Goal: Check status

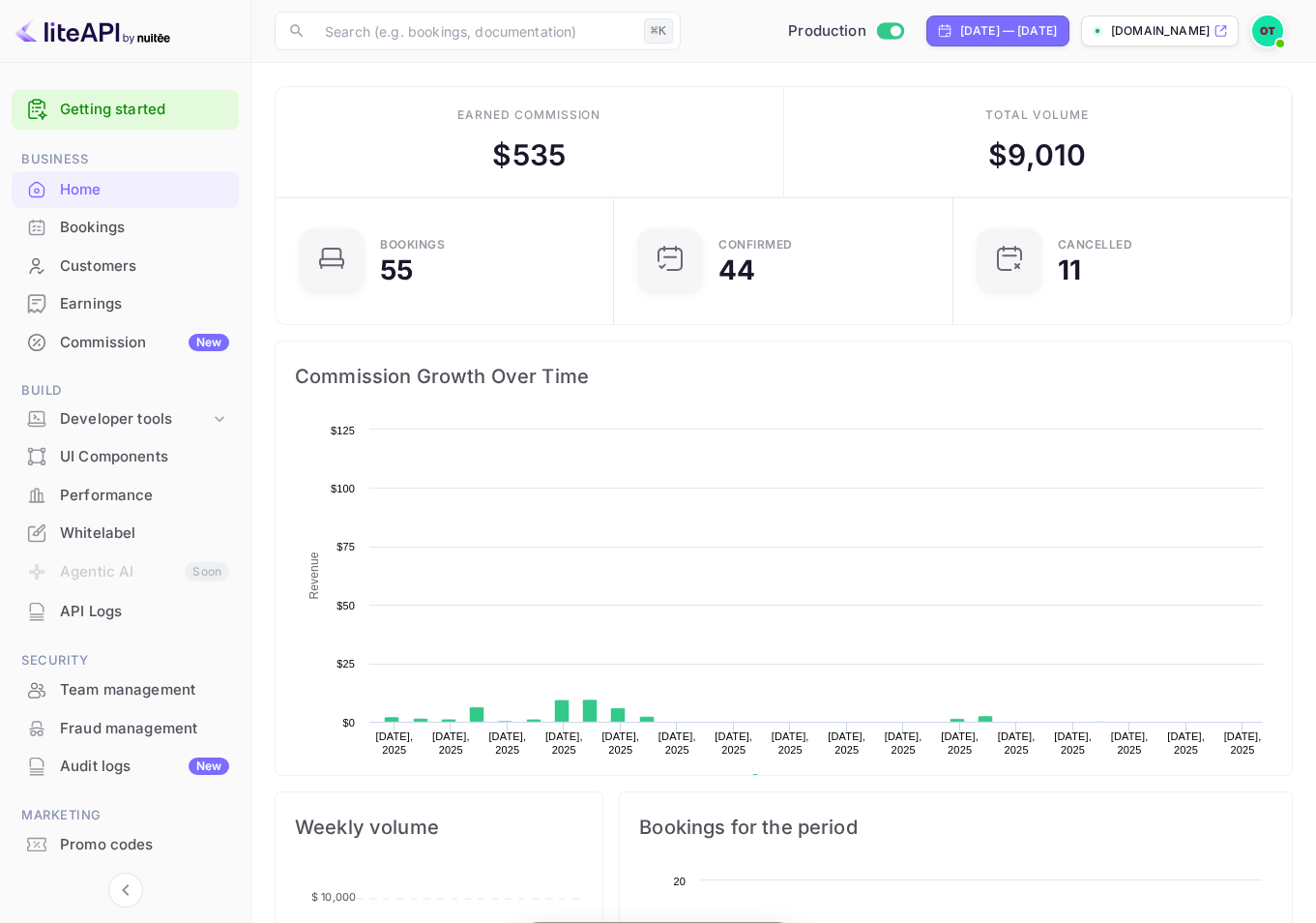
scroll to position [300, 313]
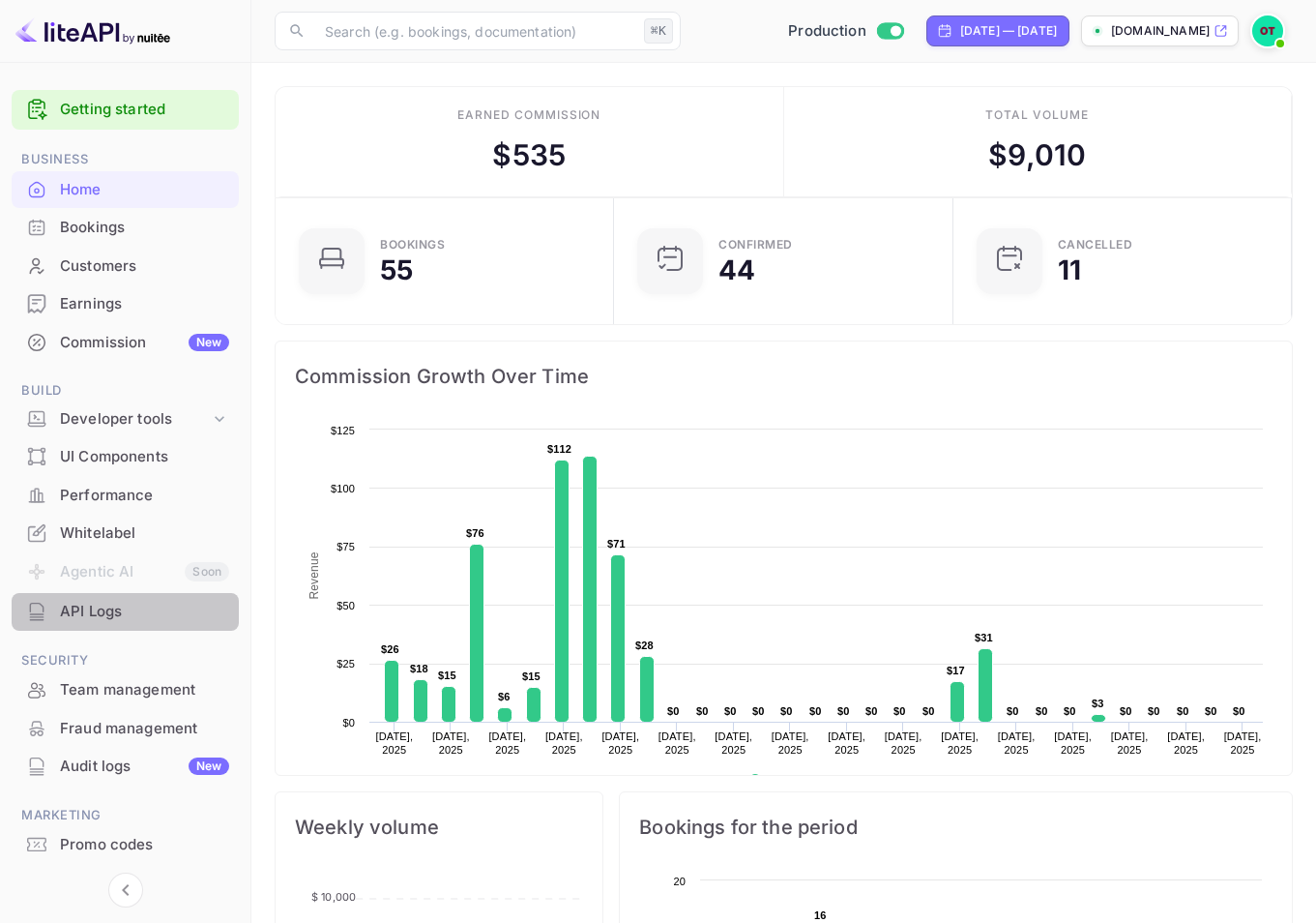
click at [90, 607] on div "API Logs" at bounding box center [144, 611] width 169 height 23
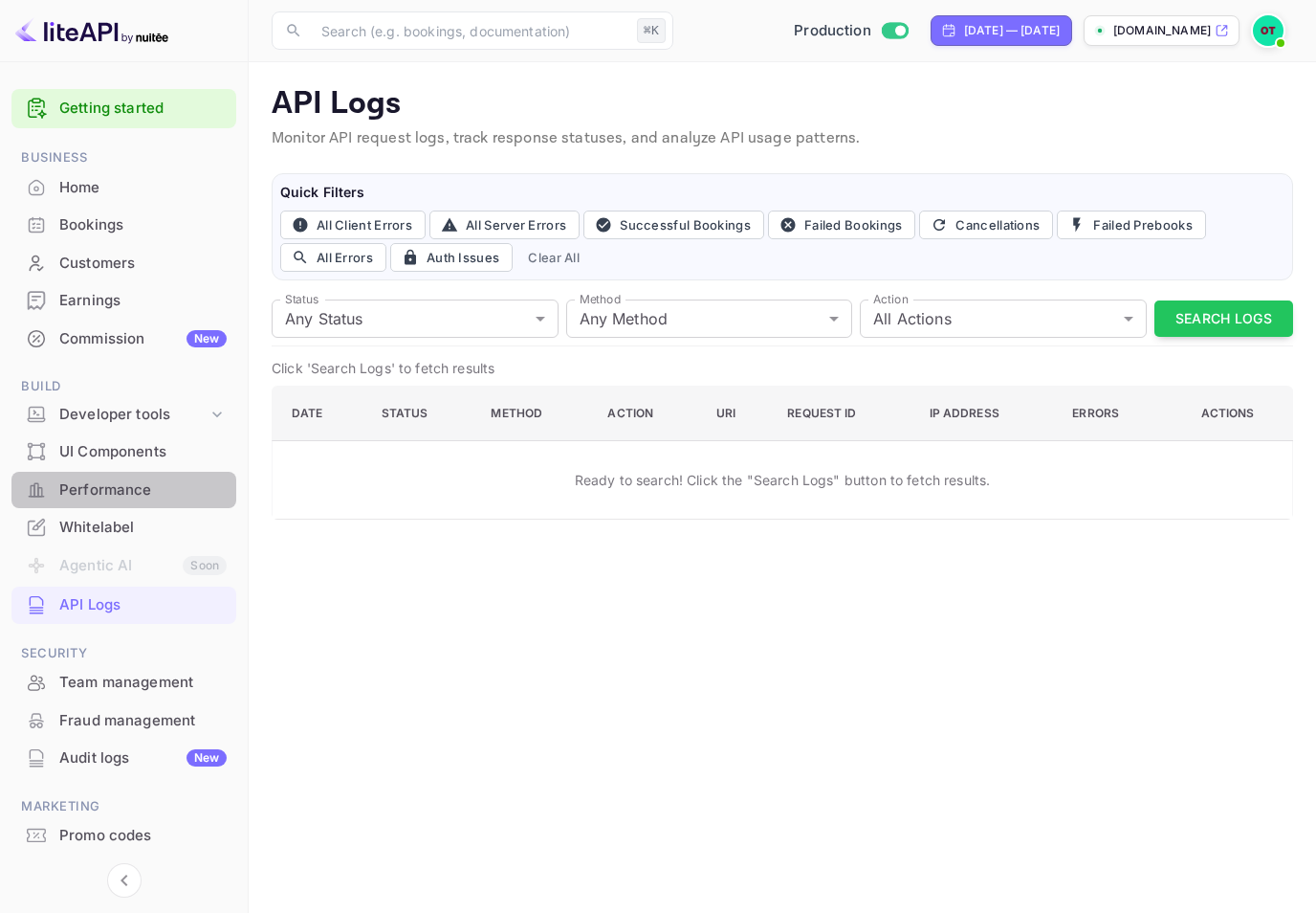
click at [109, 479] on div "Performance" at bounding box center [143, 490] width 167 height 22
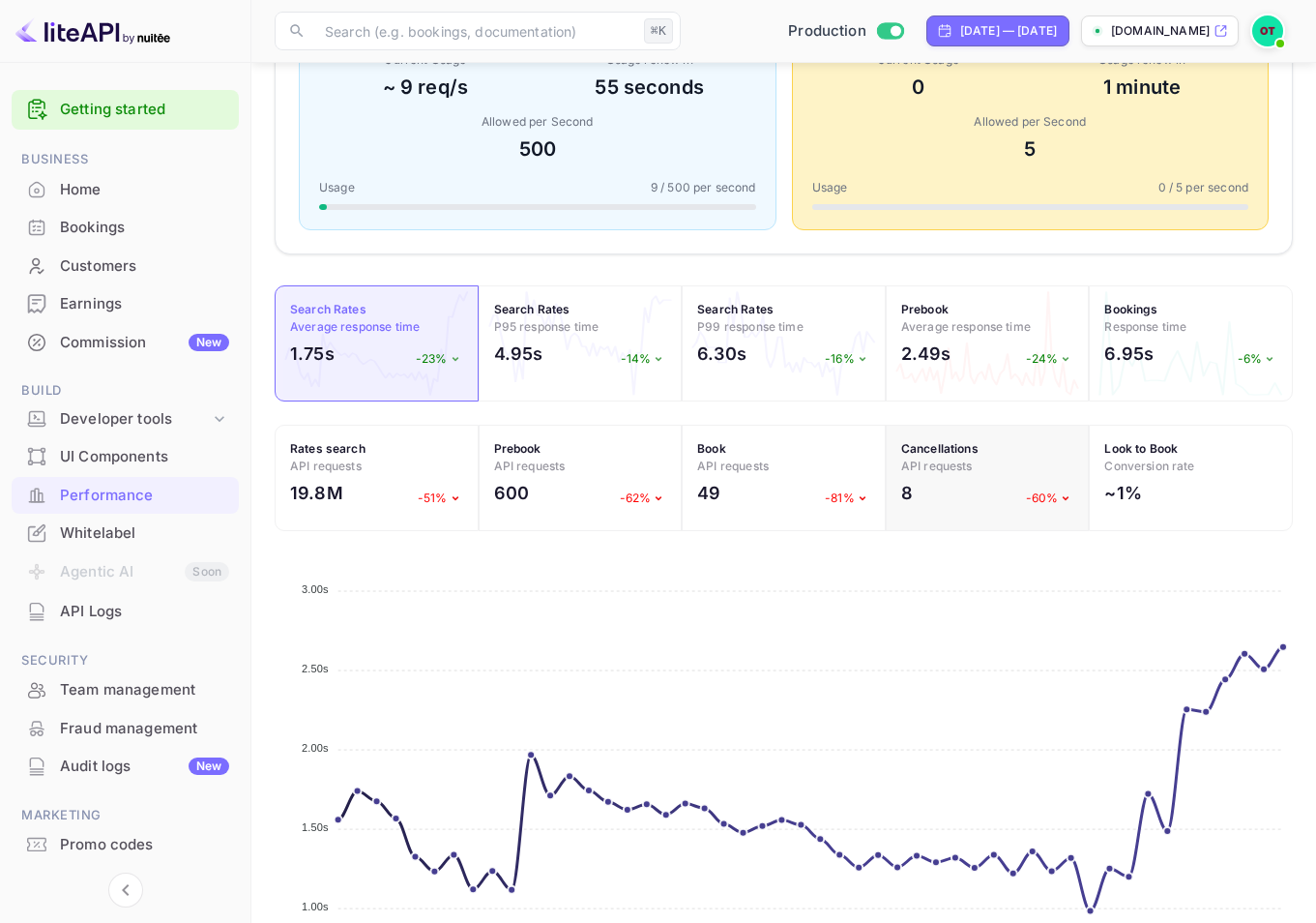
scroll to position [608, 0]
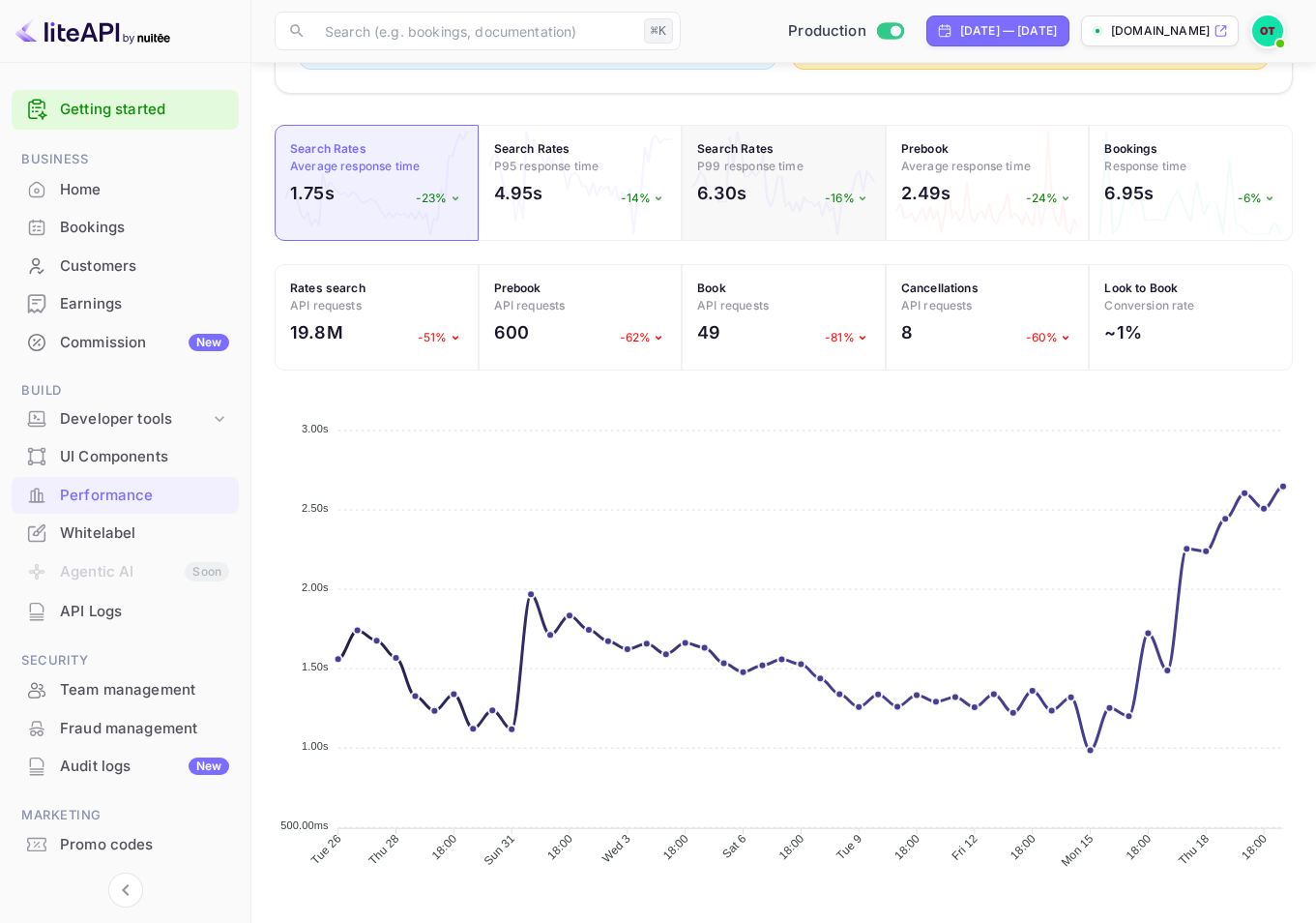
click at [739, 229] on div "Search Rates P99 response time 6.30s -16%" at bounding box center [784, 183] width 204 height 116
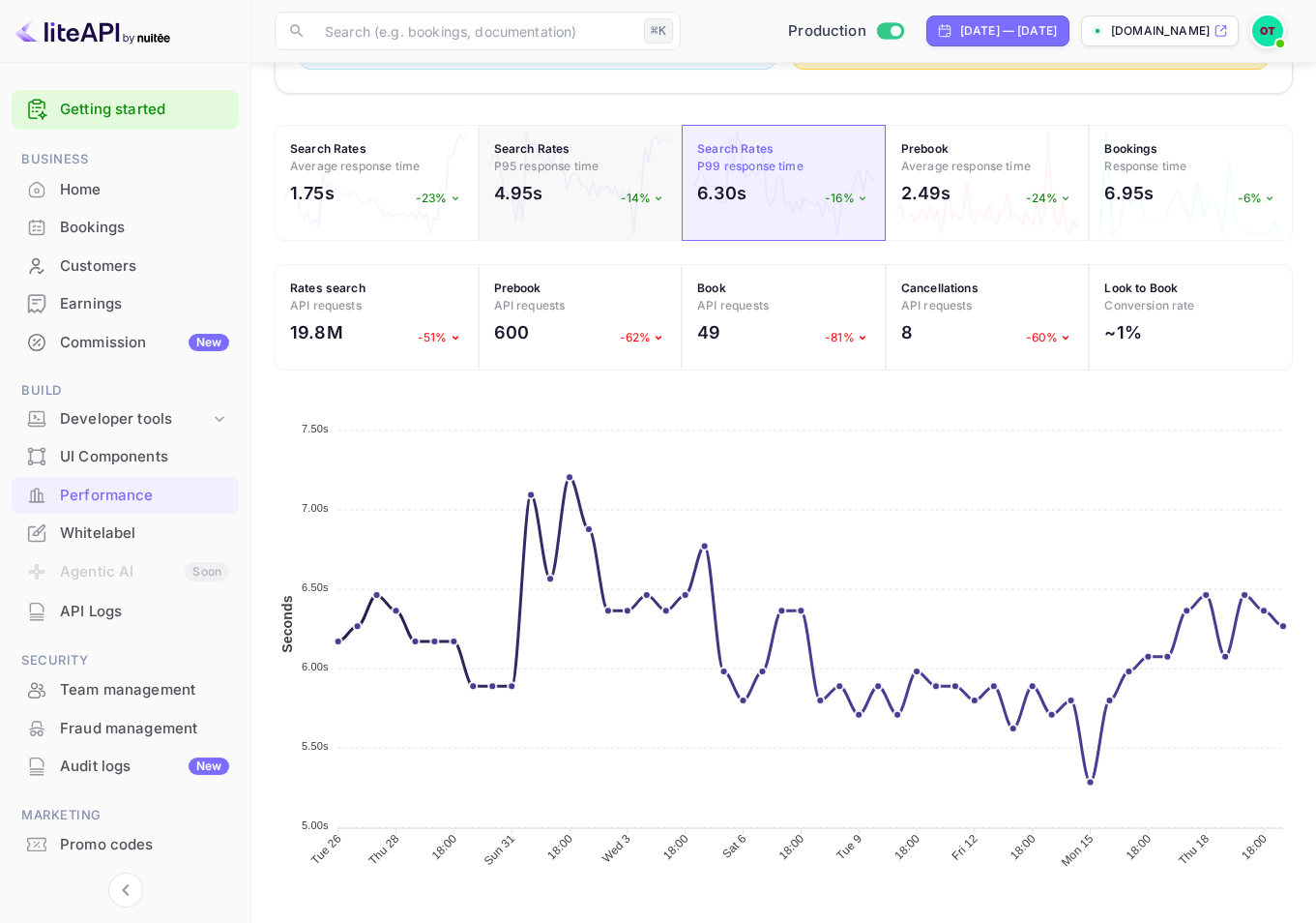
click at [558, 181] on div "4.95s -14%" at bounding box center [581, 198] width 173 height 35
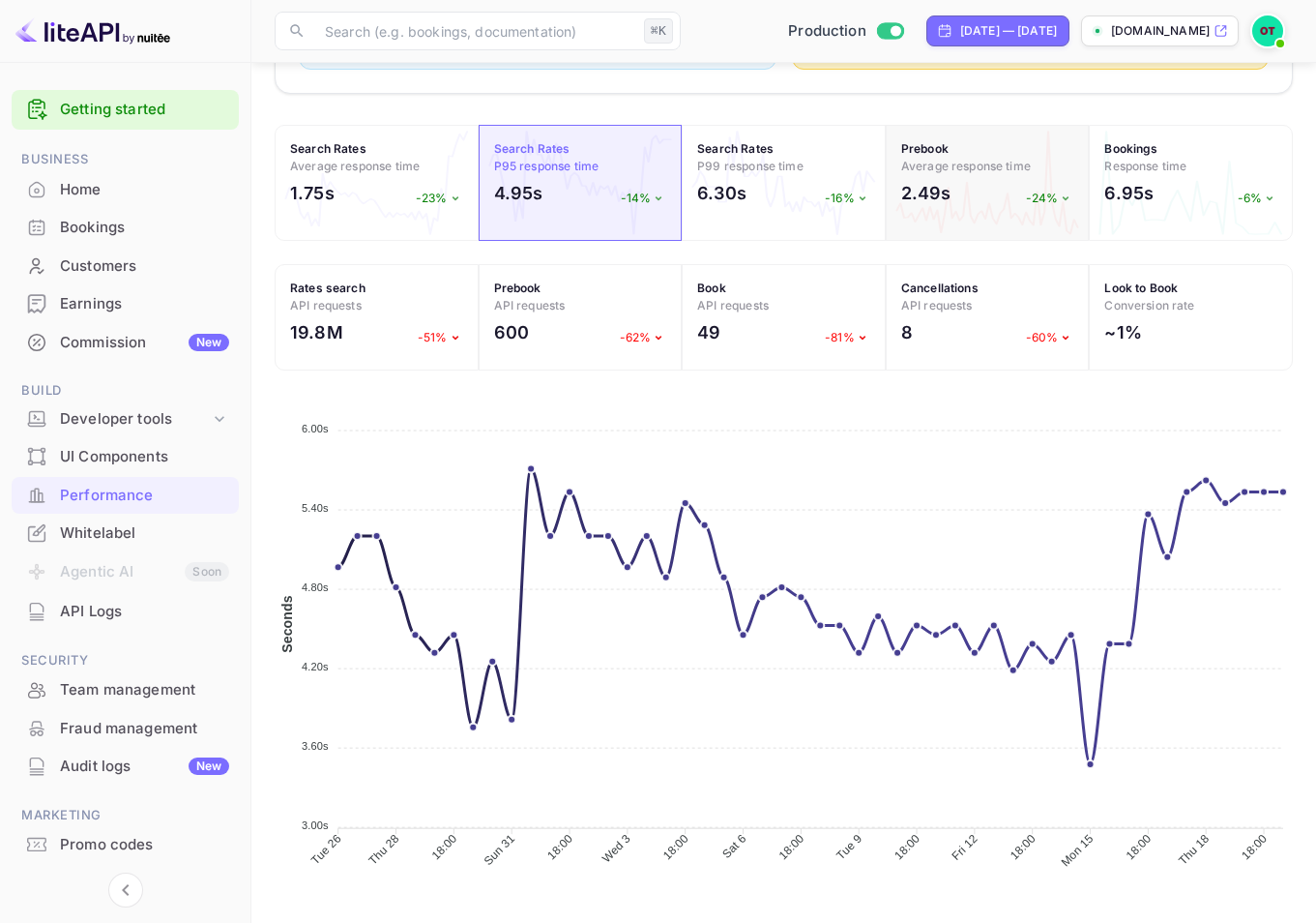
click at [907, 203] on h2 "2.49s" at bounding box center [926, 193] width 50 height 27
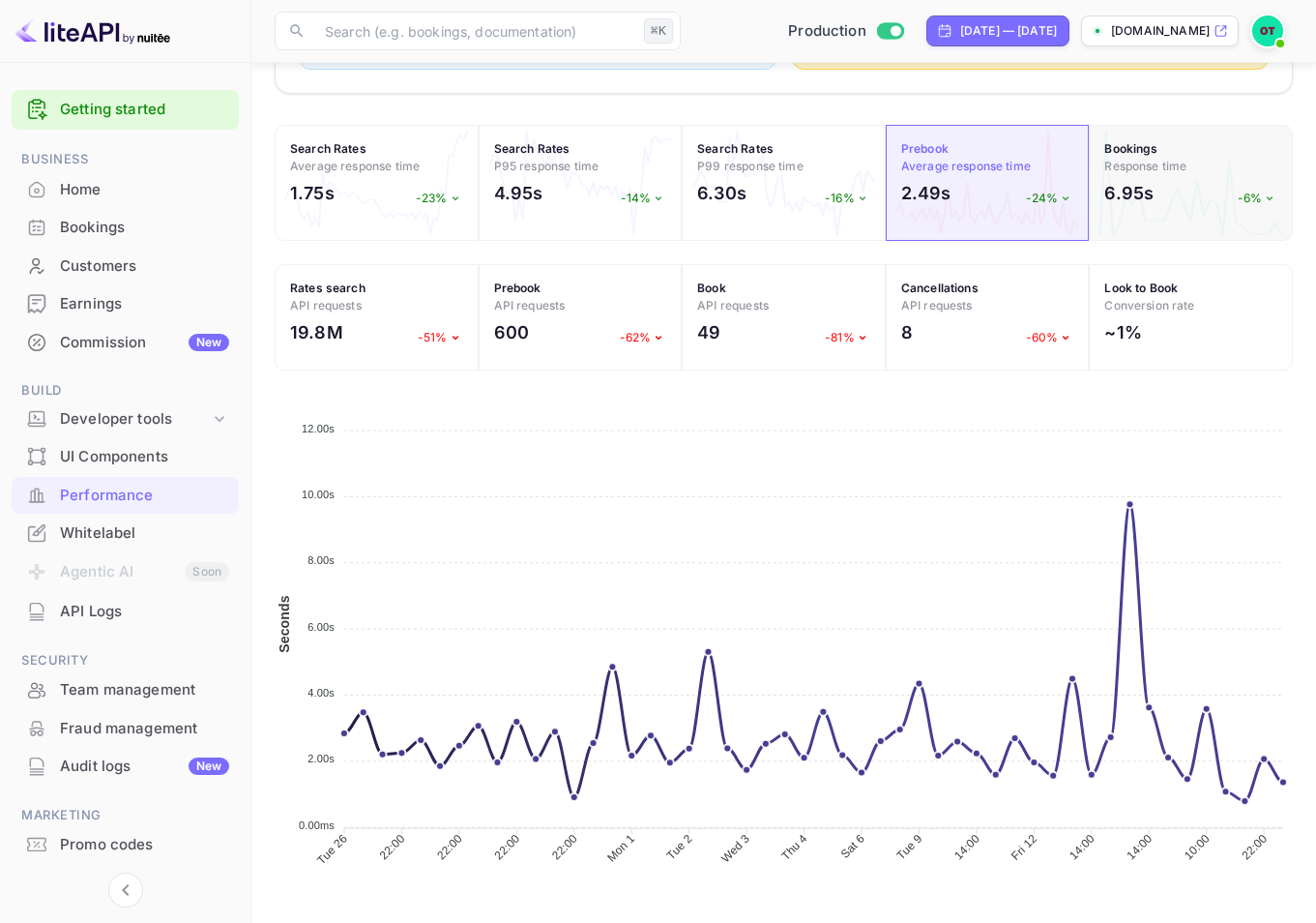
click at [1167, 202] on div "6.95s -6%" at bounding box center [1191, 198] width 173 height 35
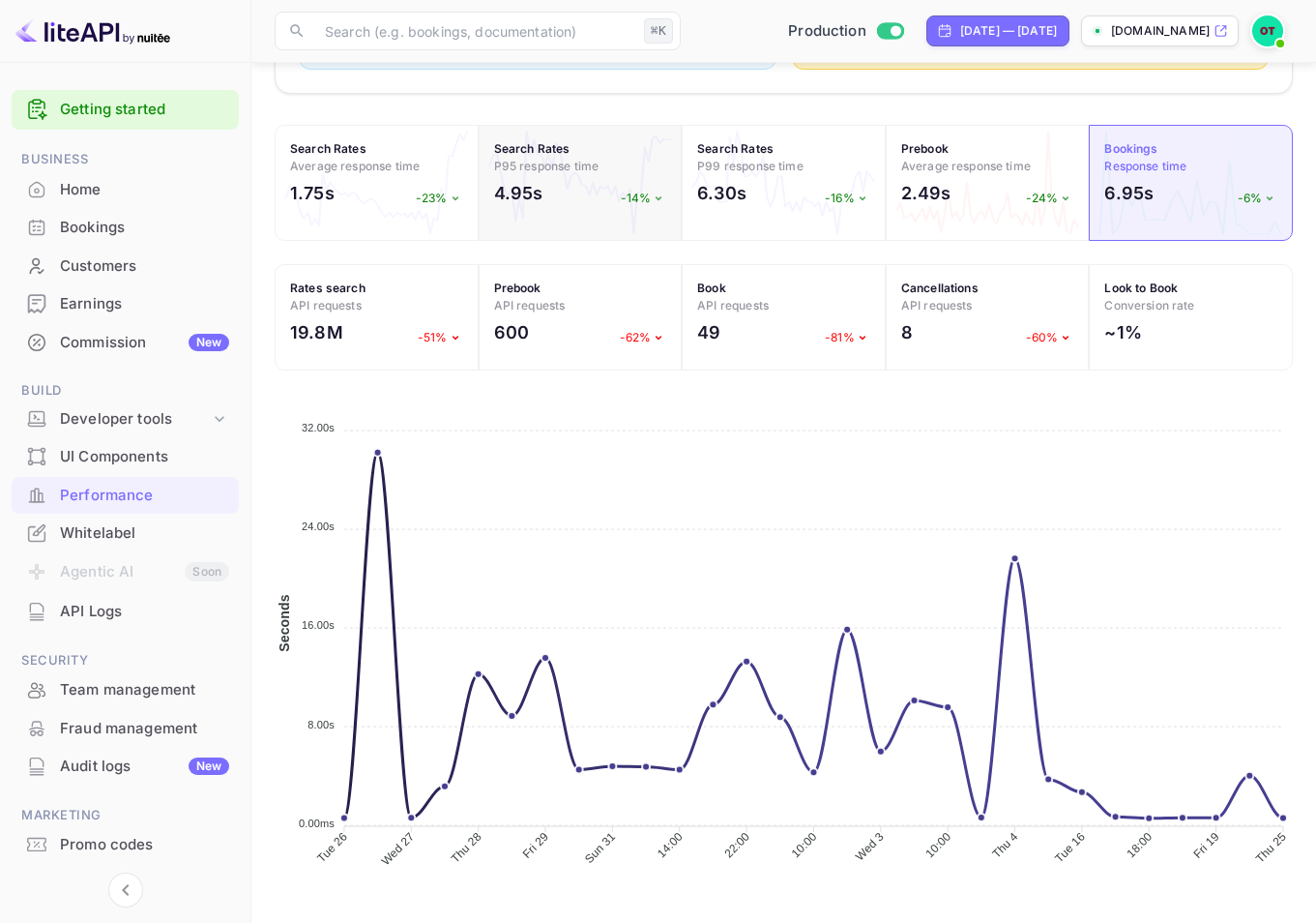
click at [557, 203] on div "4.95s -14%" at bounding box center [581, 198] width 173 height 35
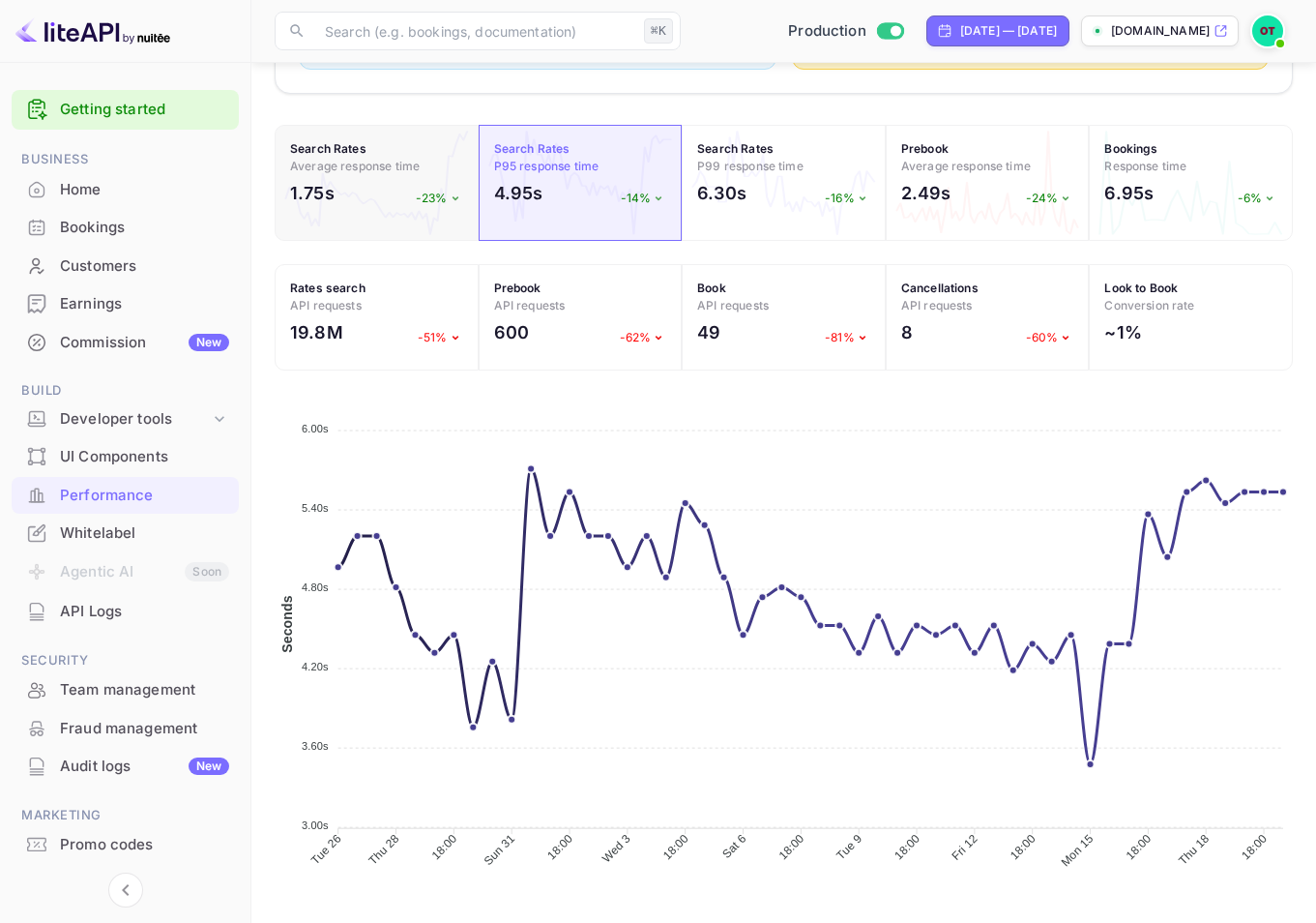
click at [365, 187] on div "1.75s -23%" at bounding box center [376, 198] width 173 height 35
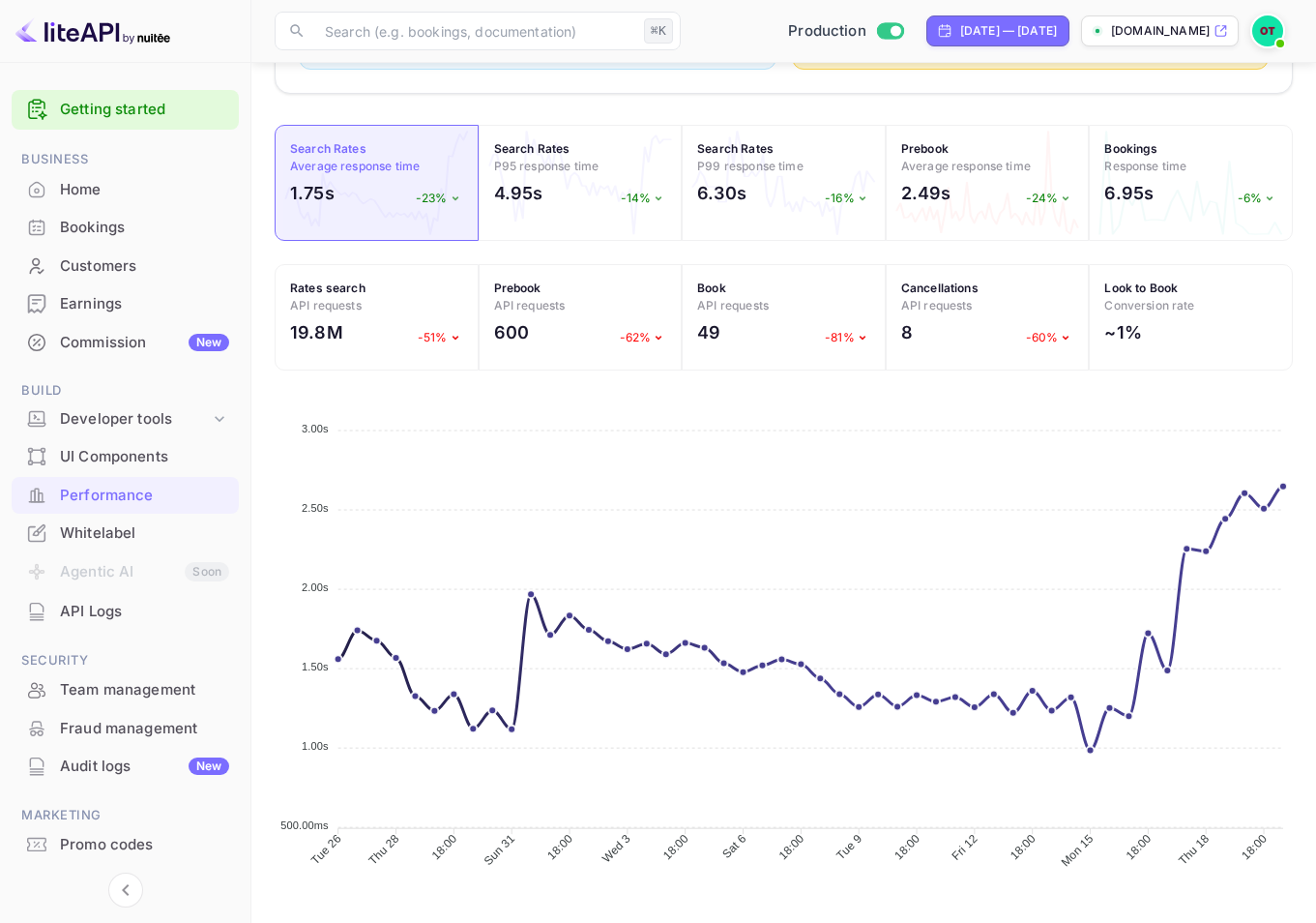
click at [832, 388] on div "AI Insights NEW Despite the significant decrease in search requests to 19.8M an…" at bounding box center [783, 236] width 1018 height 1327
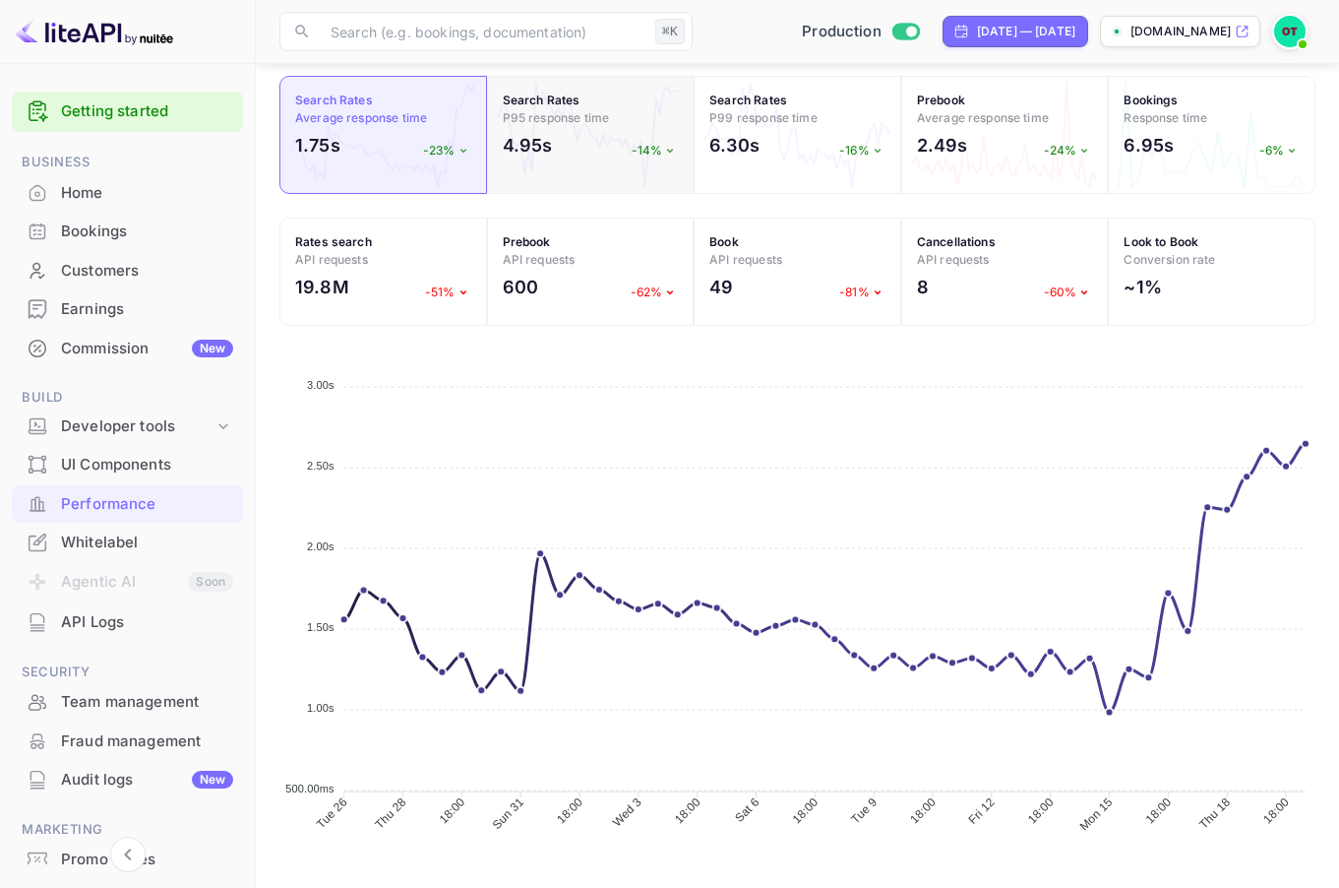
scroll to position [633, 0]
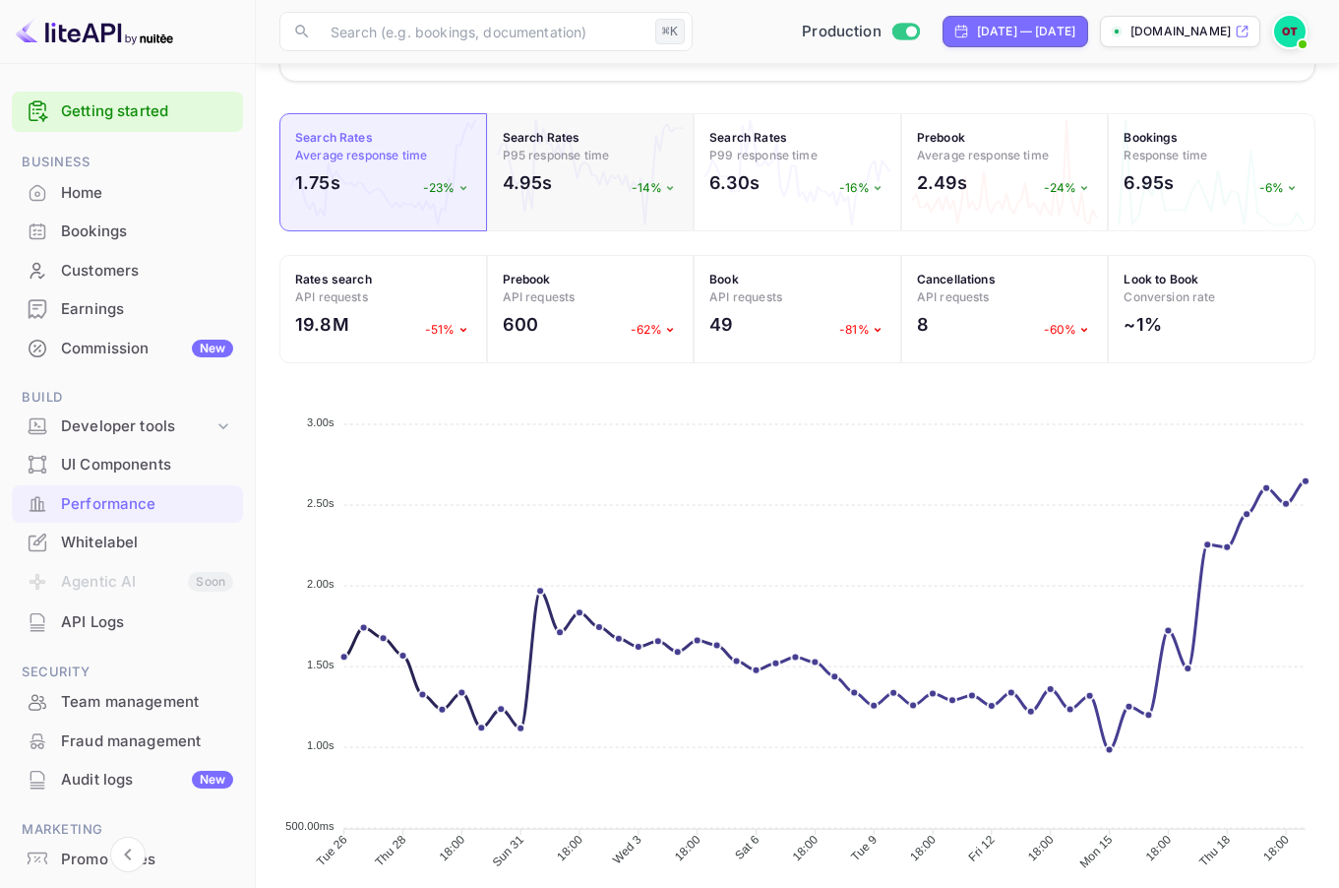
click at [648, 201] on div "4.95s -14%" at bounding box center [591, 187] width 176 height 36
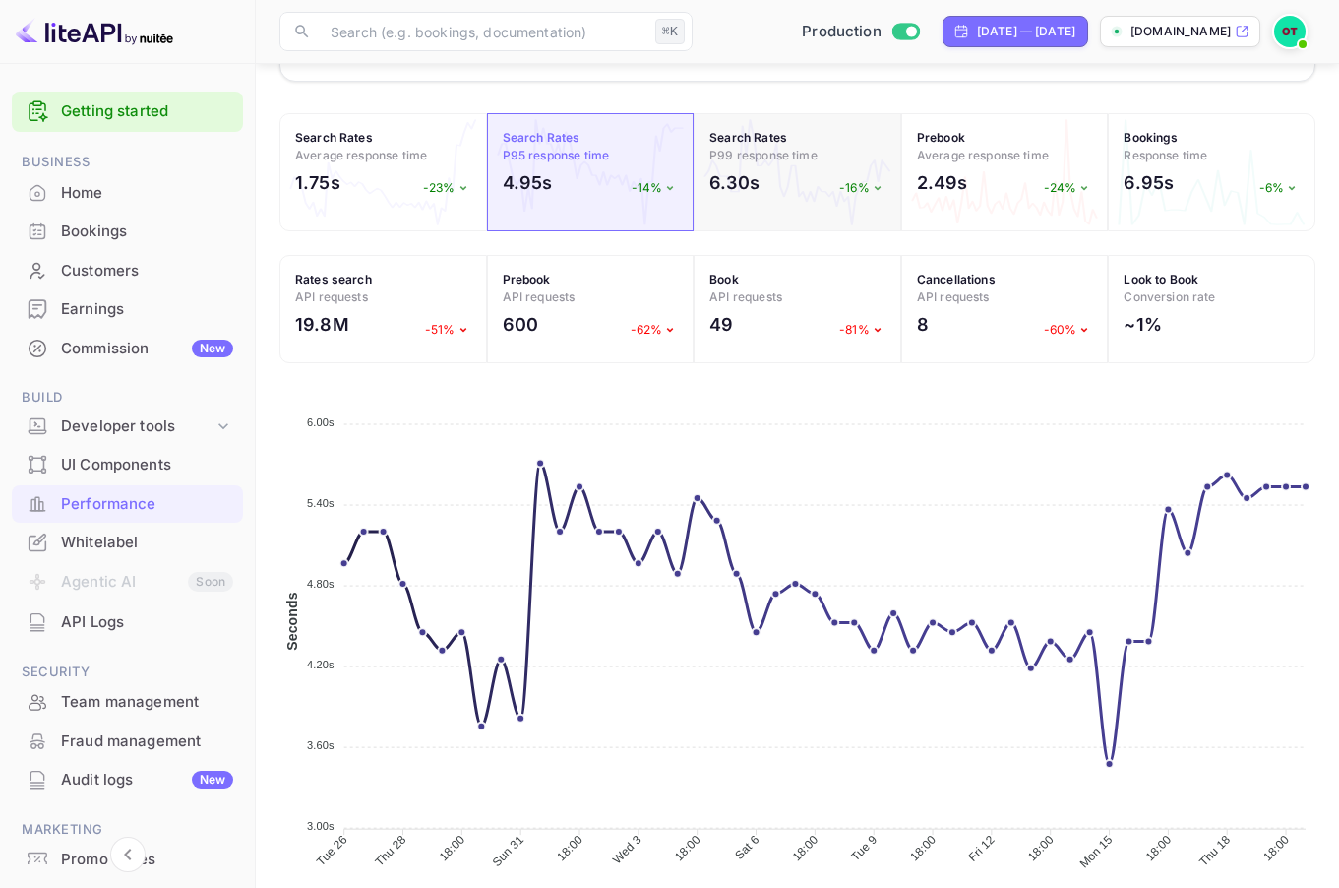
click at [784, 168] on div "Search Rates P99 response time 6.30s -16%" at bounding box center [798, 172] width 208 height 118
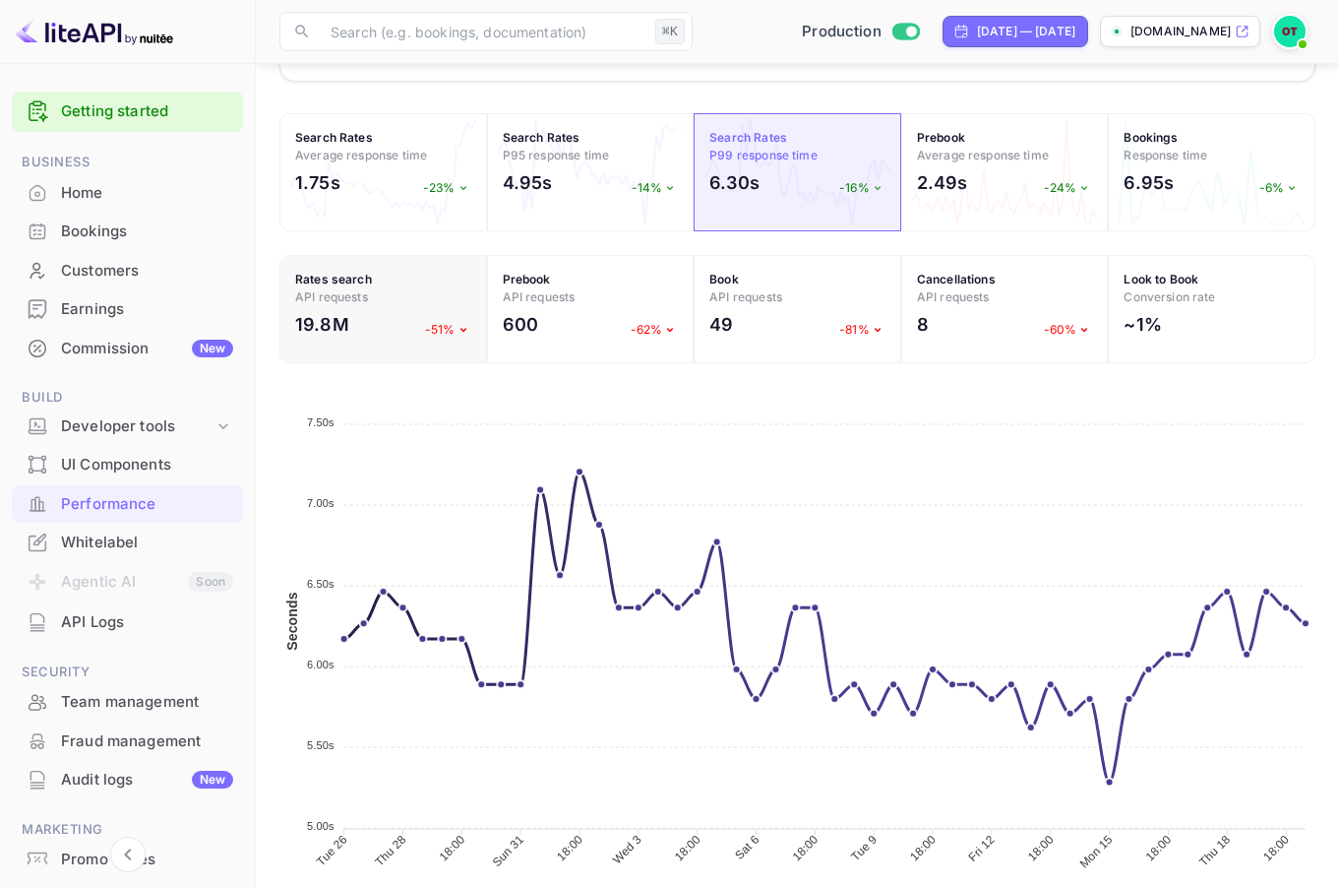
click at [381, 306] on div "Rates search API requests 19.8M -51%" at bounding box center [383, 309] width 208 height 108
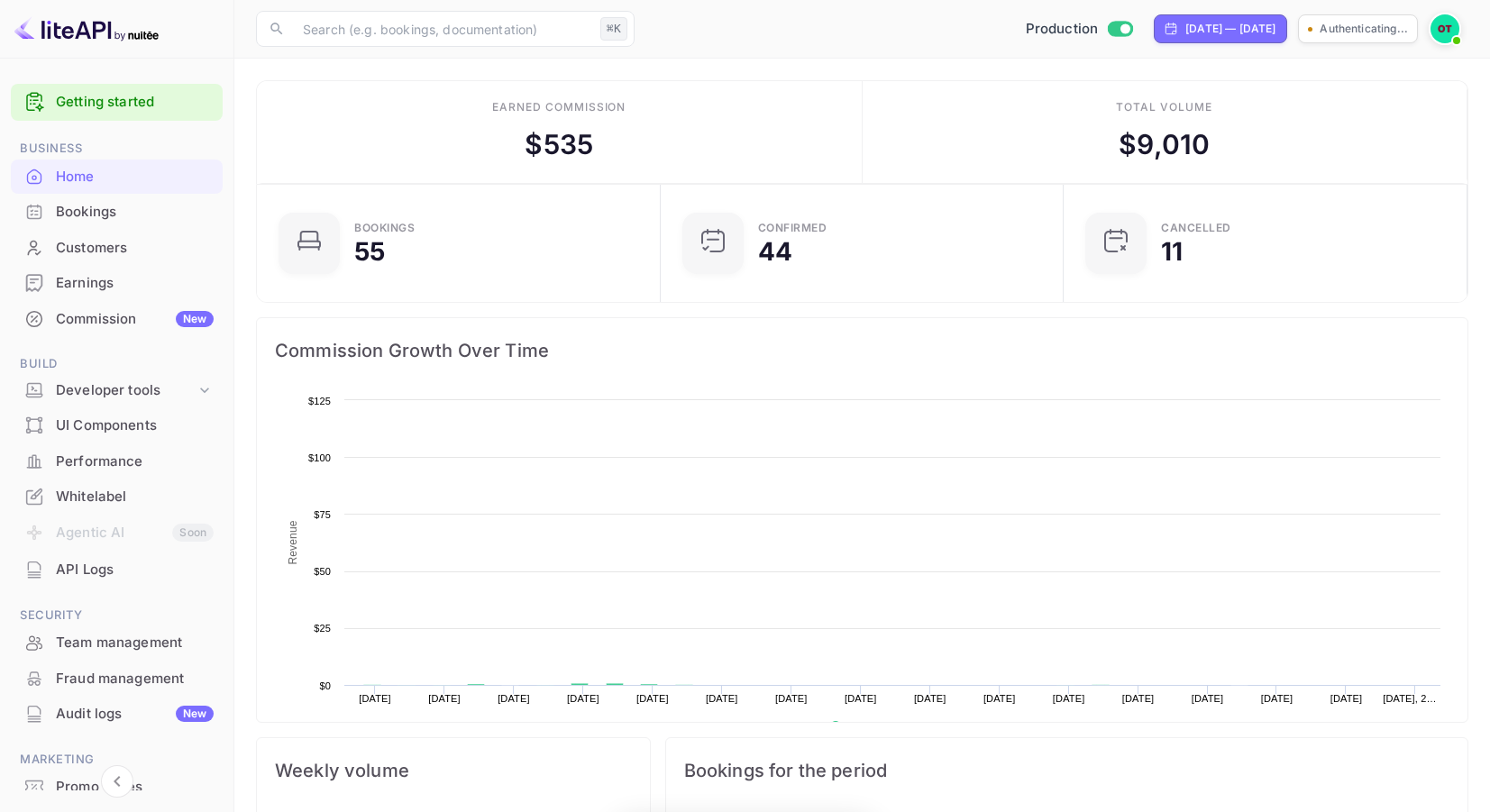
scroll to position [15, 15]
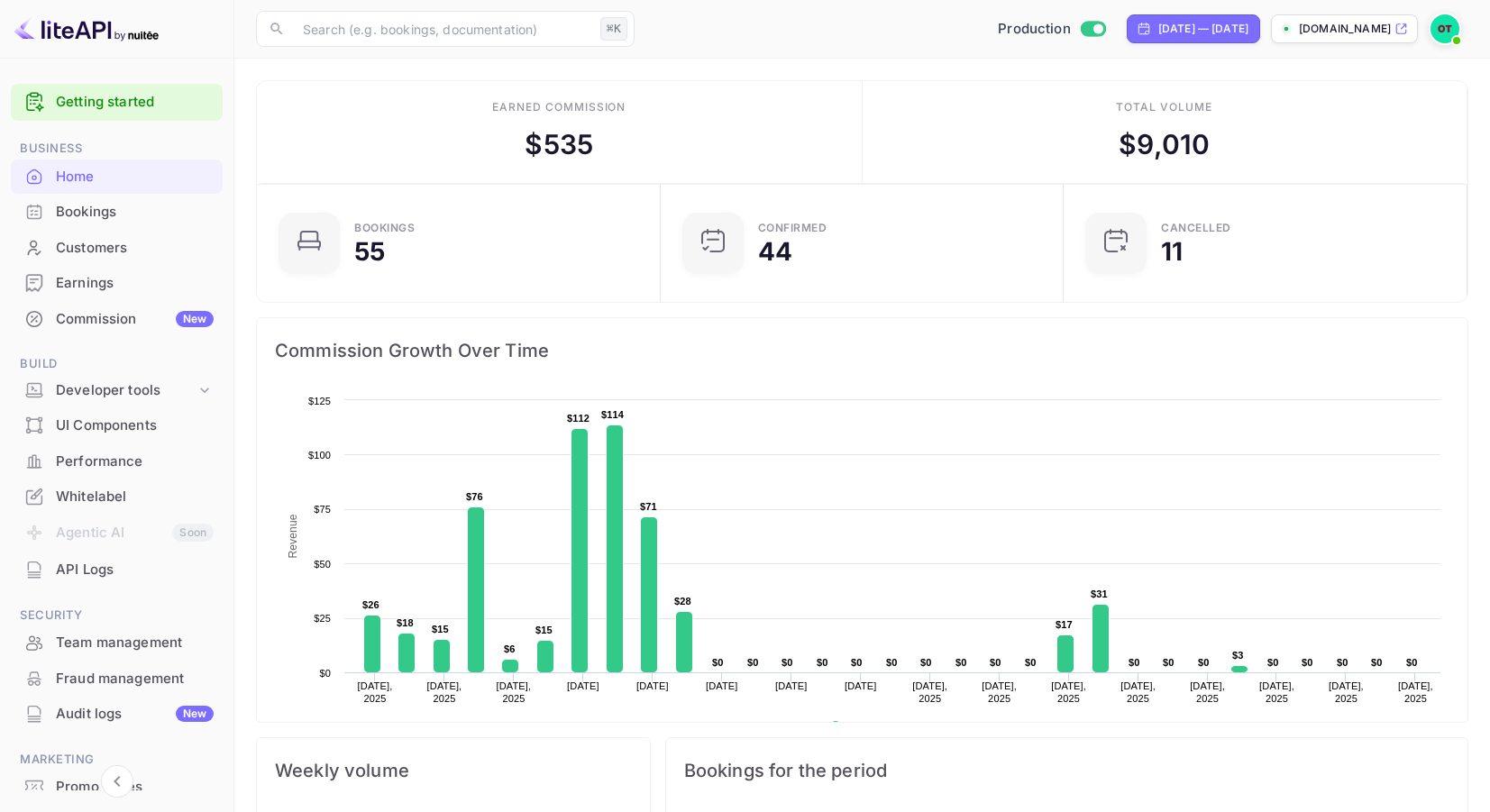
click at [105, 559] on div "API Logs" at bounding box center [135, 569] width 158 height 21
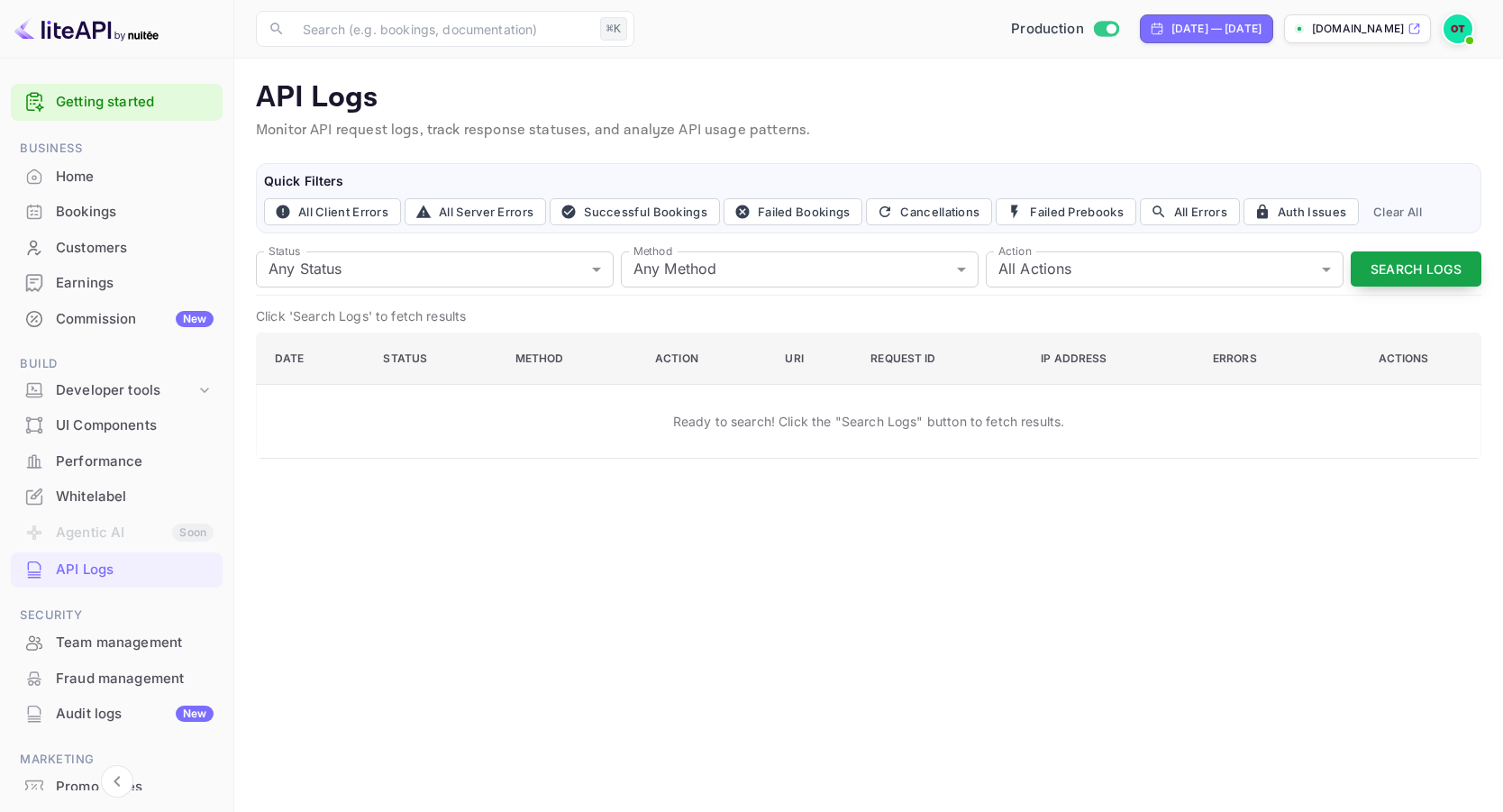
click at [1391, 268] on button "Search Logs" at bounding box center [1416, 269] width 131 height 35
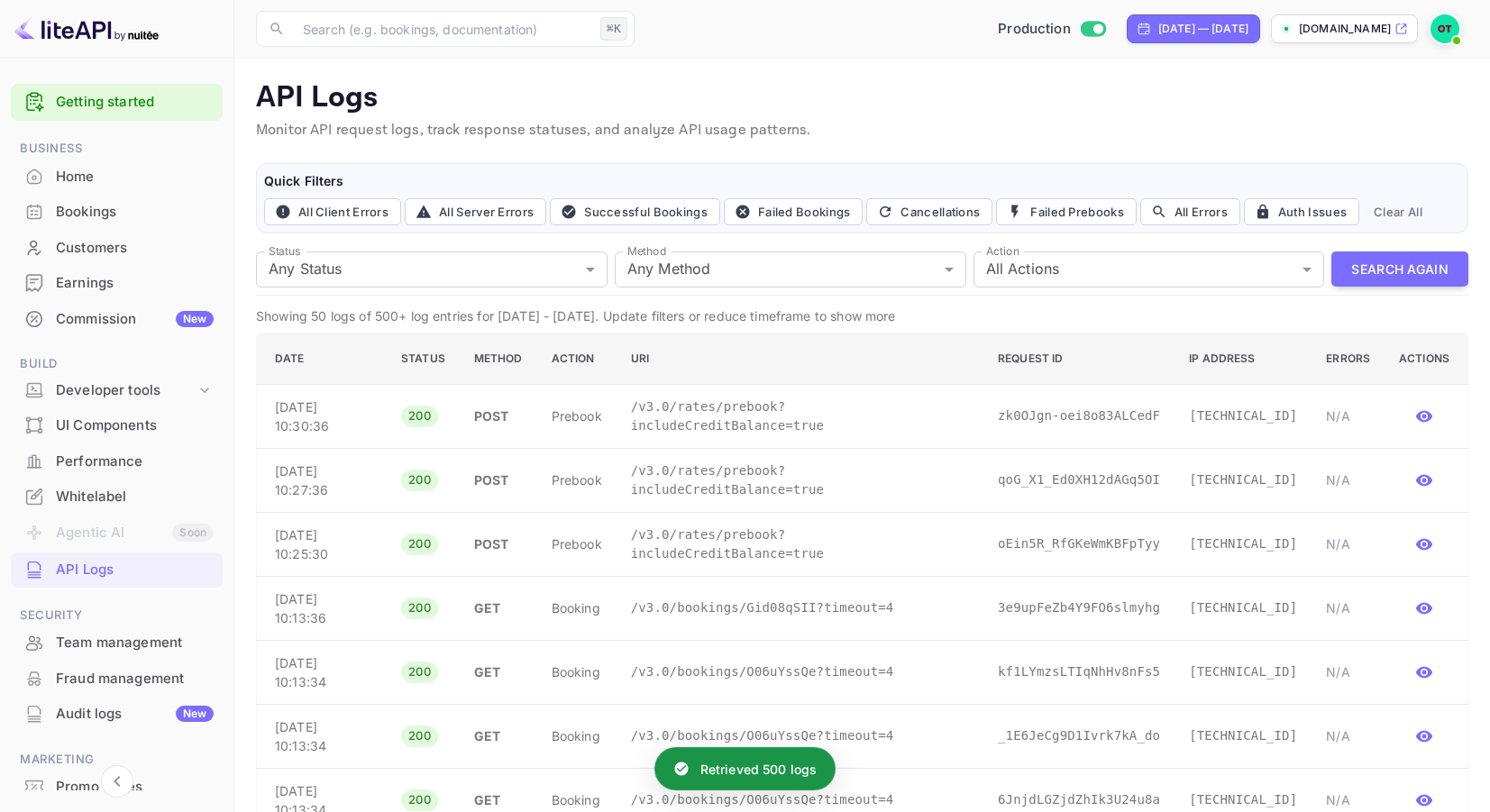
scroll to position [39, 0]
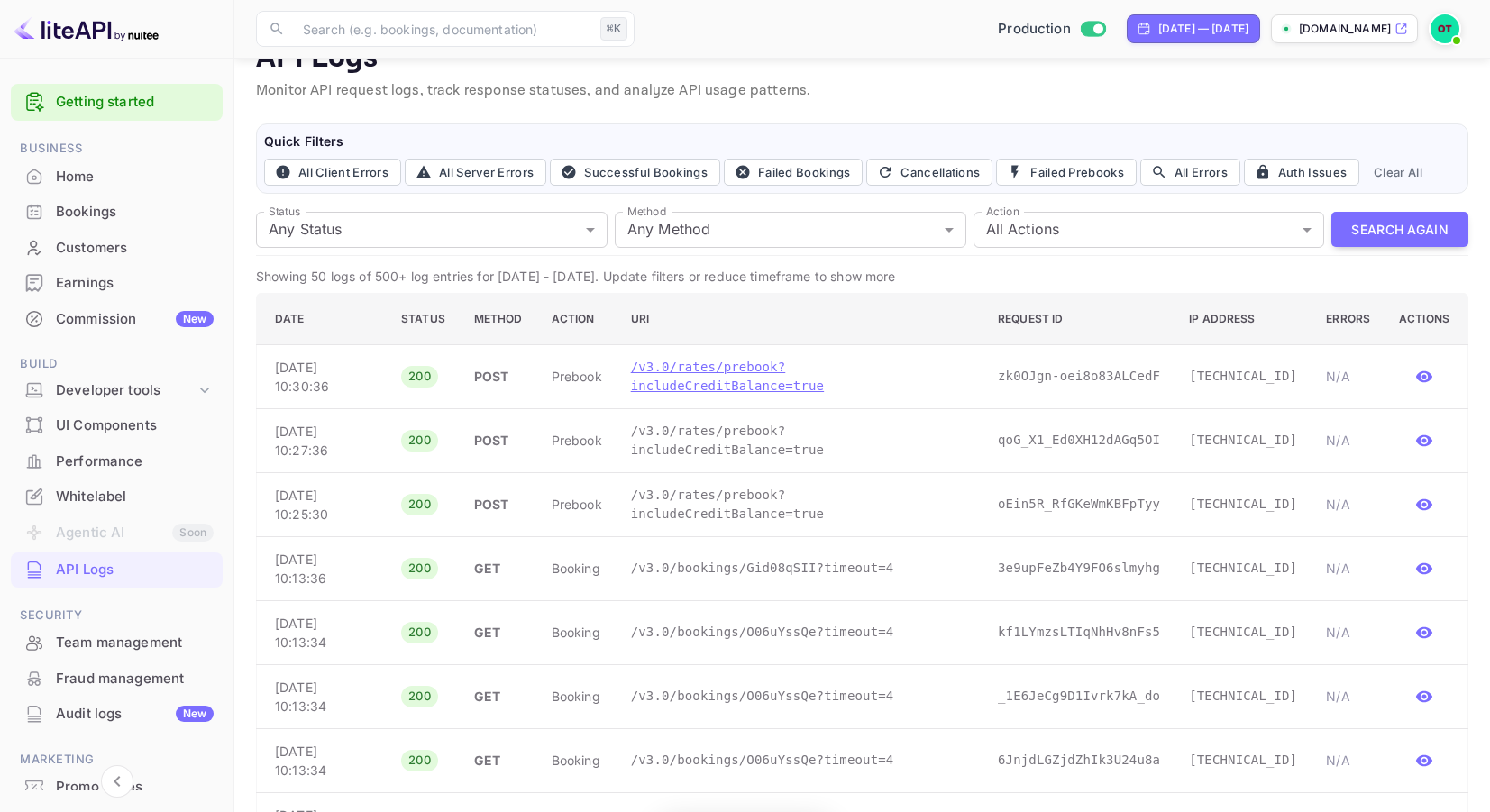
click at [767, 372] on p "/v3.0/rates/prebook?includeCreditBalance=true" at bounding box center [799, 376] width 338 height 38
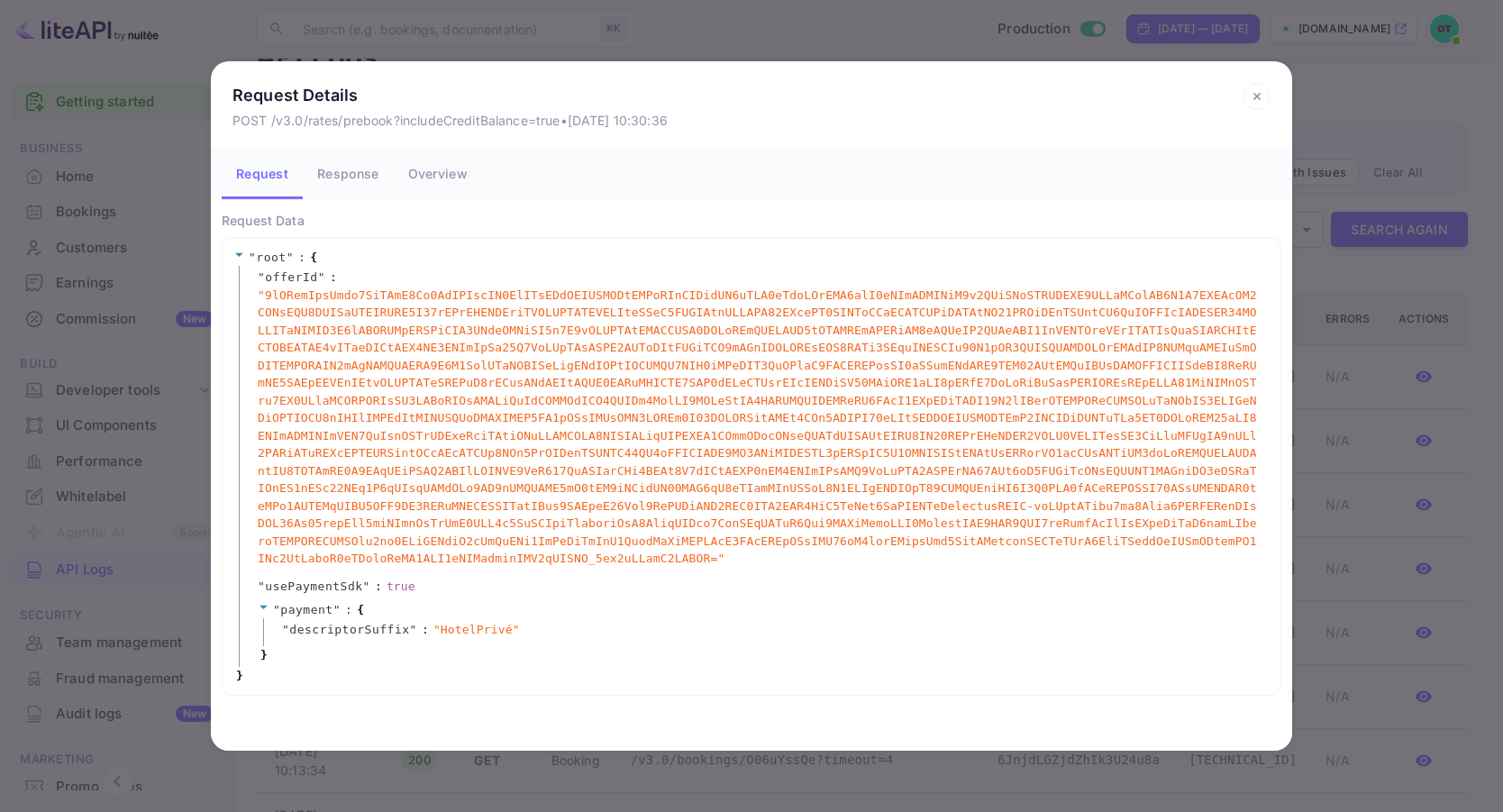
click at [339, 175] on button "Response" at bounding box center [348, 173] width 90 height 50
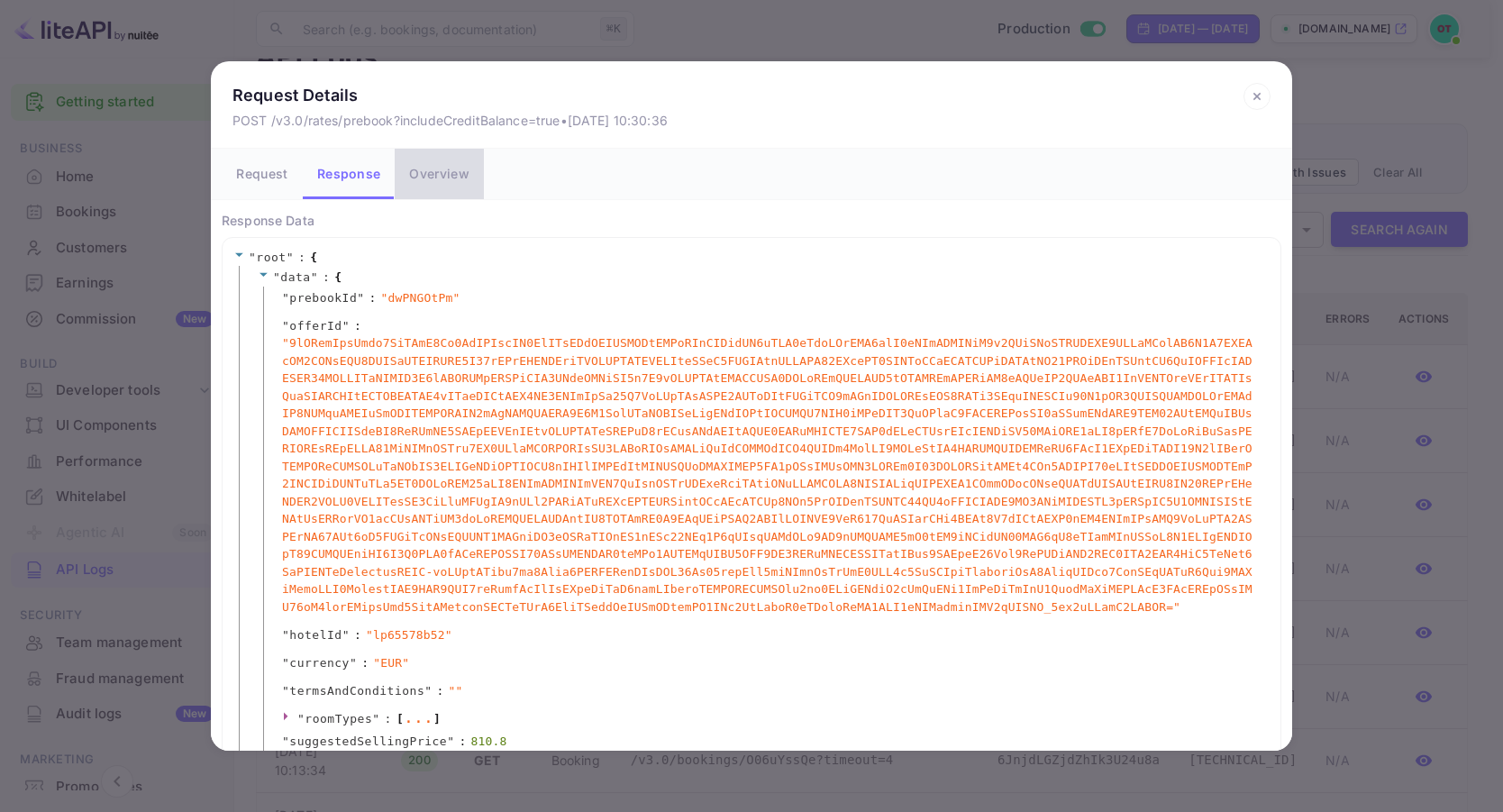
click at [418, 176] on button "Overview" at bounding box center [439, 173] width 88 height 50
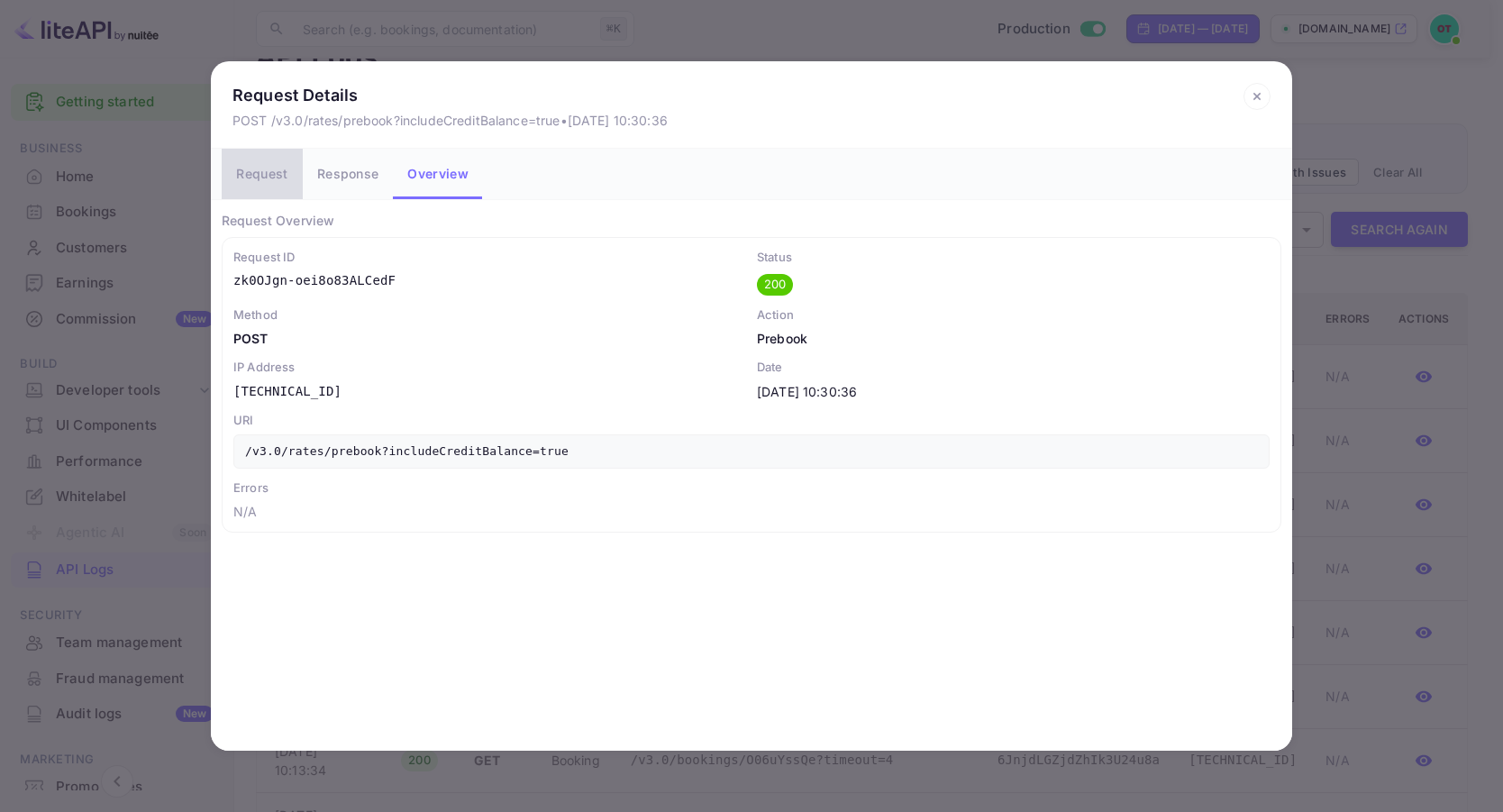
click at [278, 178] on button "Request" at bounding box center [262, 173] width 82 height 50
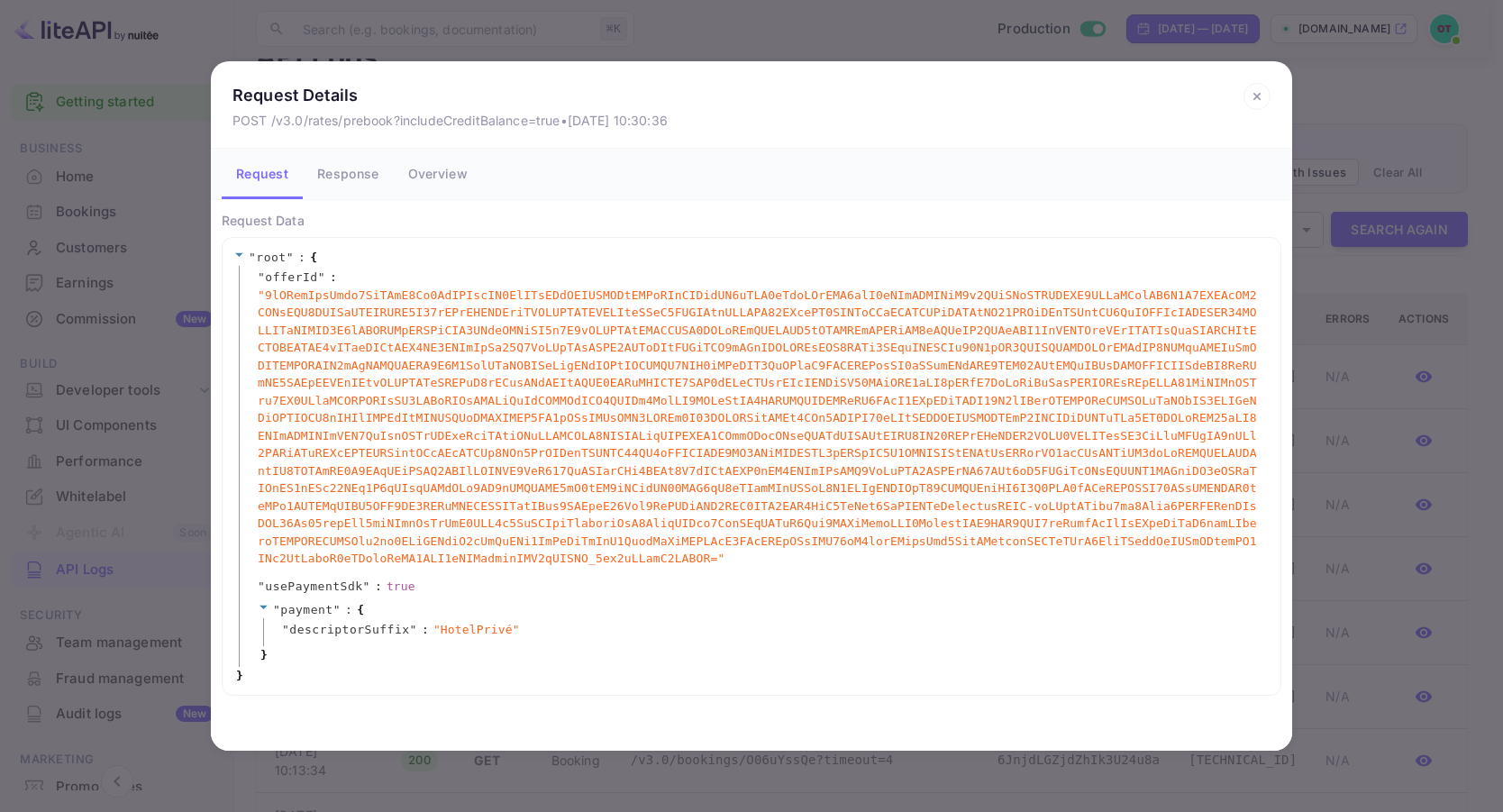
click at [736, 46] on div "Request Details POST /v3.0/rates/prebook?includeCreditBalance=true • Sep 25, 20…" at bounding box center [751, 406] width 1503 height 812
